Goal: Information Seeking & Learning: Learn about a topic

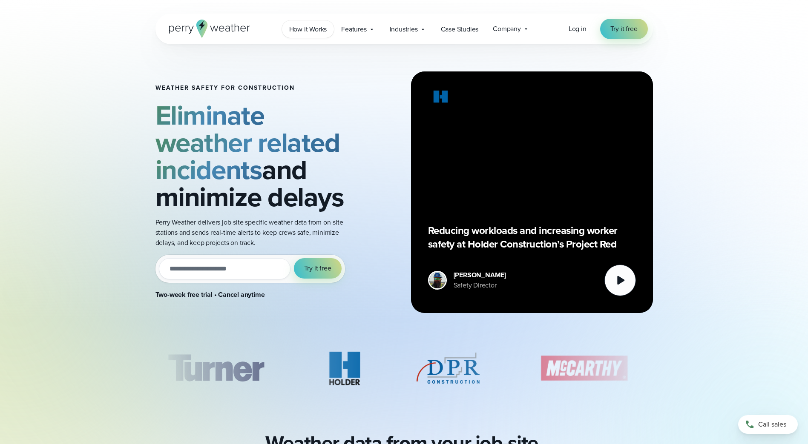
click at [319, 32] on span "How it Works" at bounding box center [308, 29] width 38 height 10
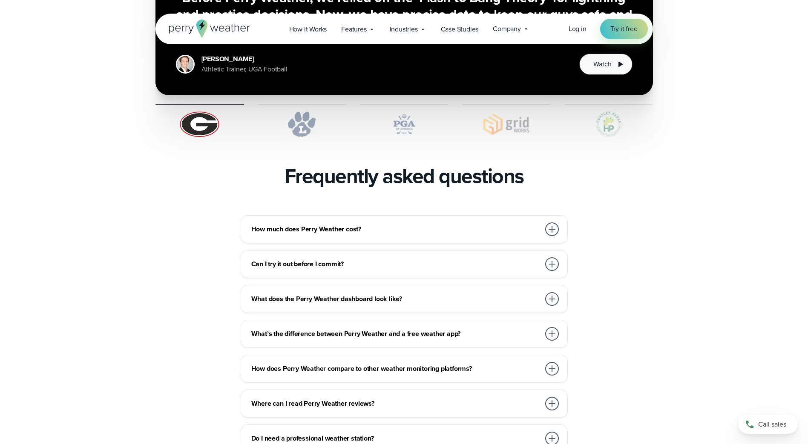
scroll to position [1788, 0]
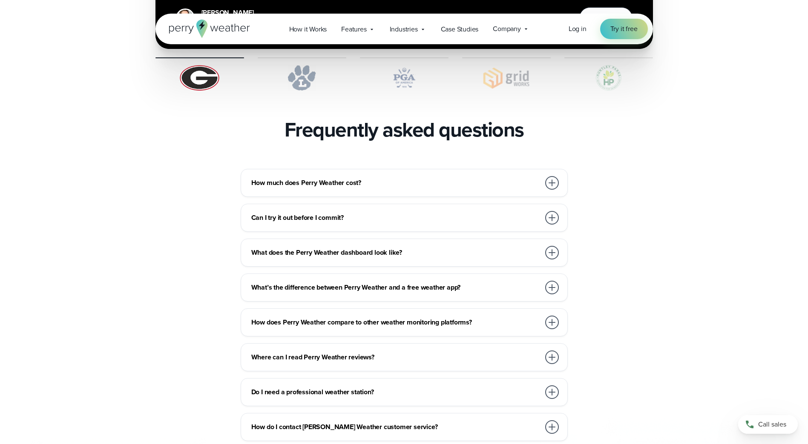
click at [332, 178] on h3 "How much does Perry Weather cost?" at bounding box center [395, 183] width 289 height 10
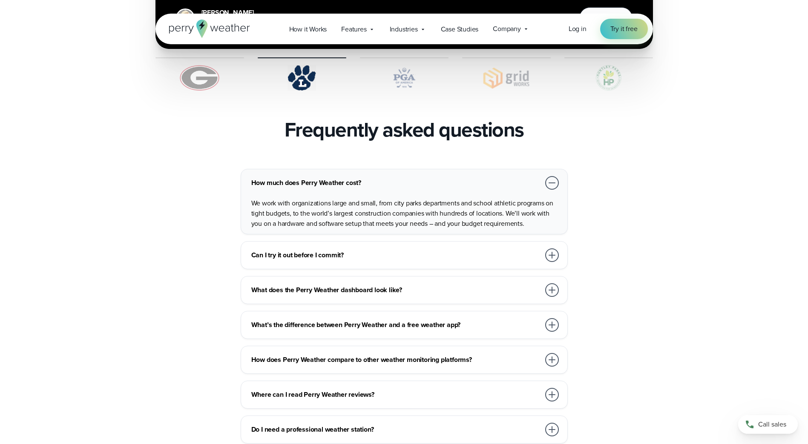
scroll to position [1873, 0]
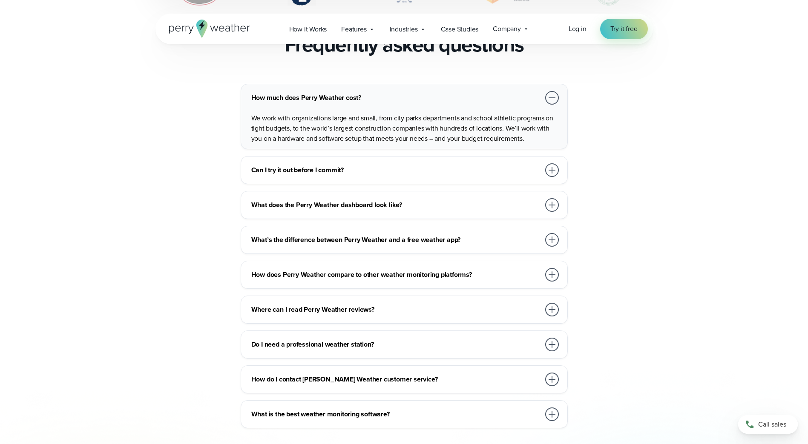
click at [328, 165] on h3 "Can I try it out before I commit?" at bounding box center [395, 170] width 289 height 10
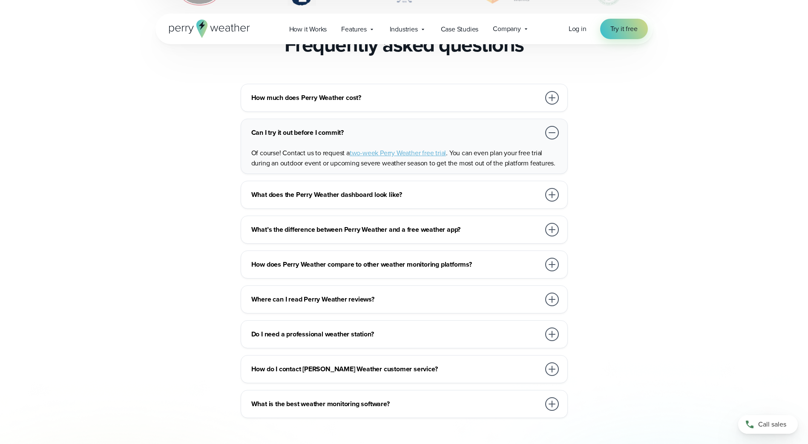
click at [322, 190] on h3 "What does the Perry Weather dashboard look like?" at bounding box center [395, 195] width 289 height 10
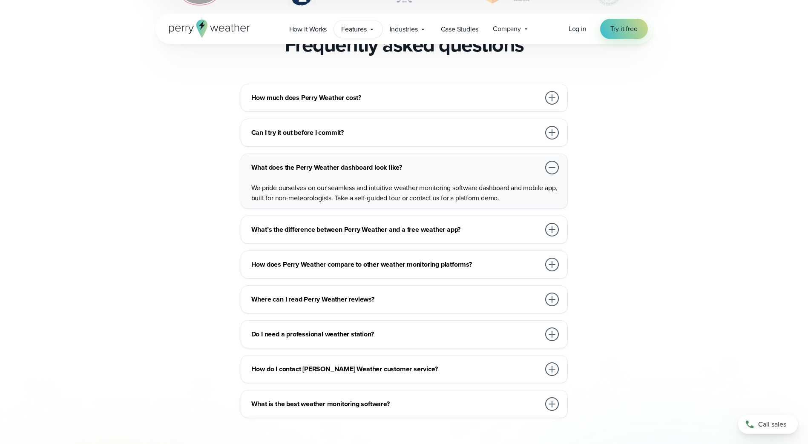
click at [375, 31] on icon at bounding box center [371, 29] width 7 height 7
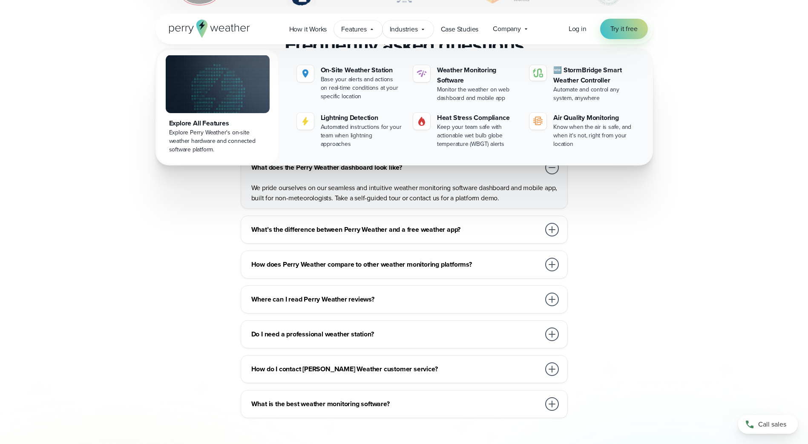
click at [407, 20] on div "Industries Featured Case Study How PGA of America is Prioritizing Golfer Safety…" at bounding box center [407, 28] width 51 height 17
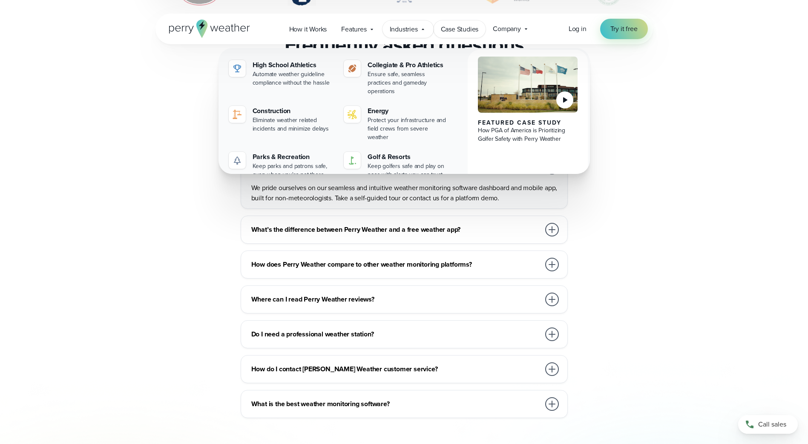
click at [470, 31] on span "Case Studies" at bounding box center [460, 29] width 38 height 10
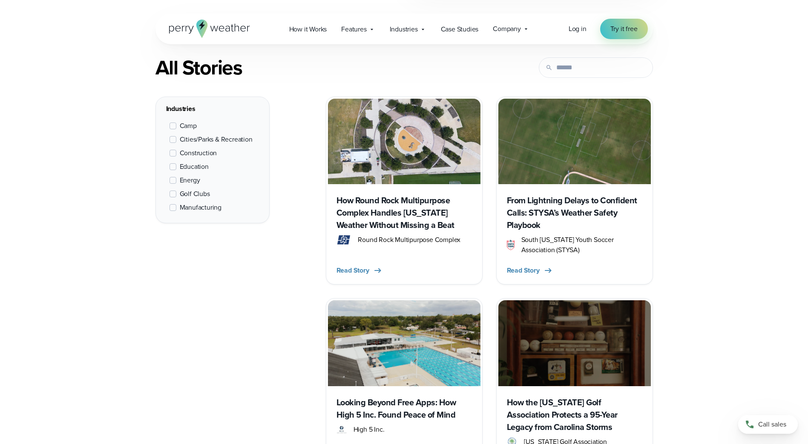
scroll to position [341, 0]
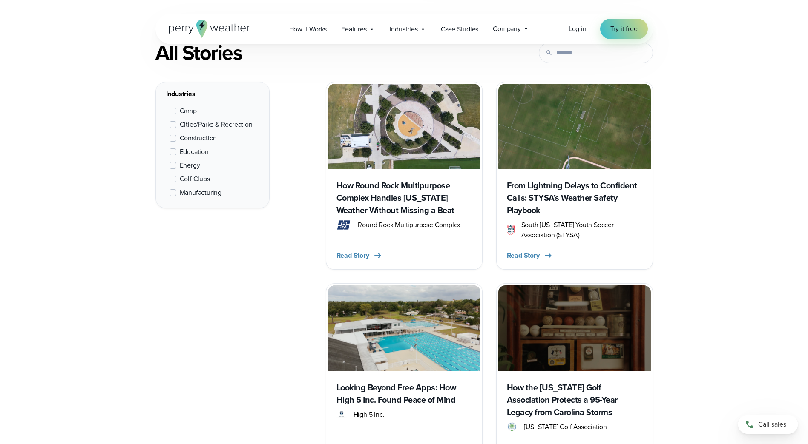
click at [172, 137] on span at bounding box center [172, 138] width 7 height 7
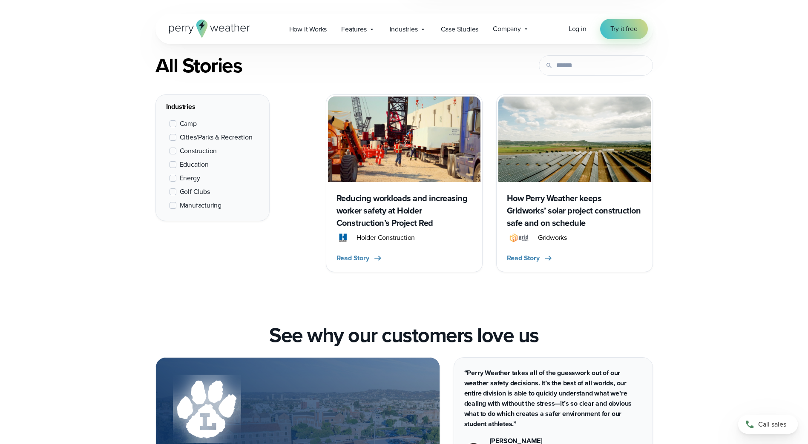
scroll to position [320, 0]
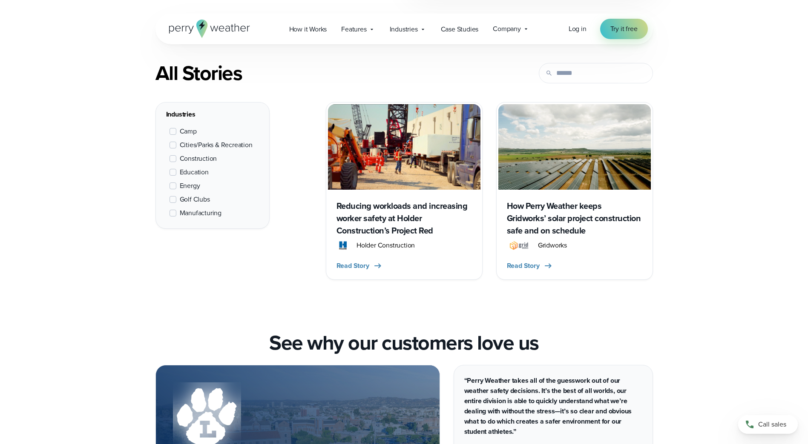
click at [174, 211] on span at bounding box center [172, 213] width 7 height 7
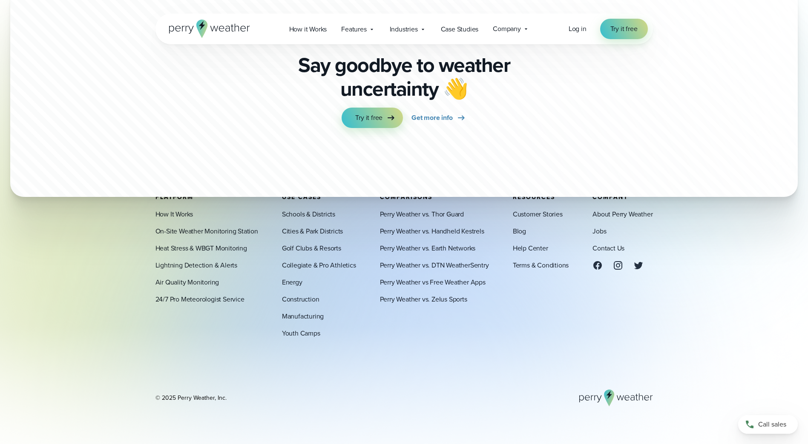
scroll to position [1237, 0]
